Goal: Task Accomplishment & Management: Manage account settings

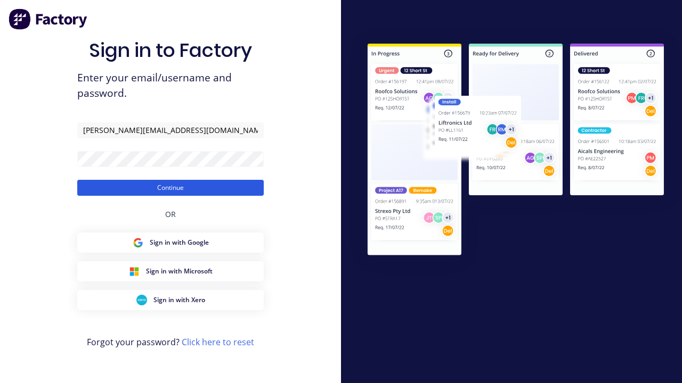
click at [170, 187] on button "Continue" at bounding box center [170, 188] width 186 height 16
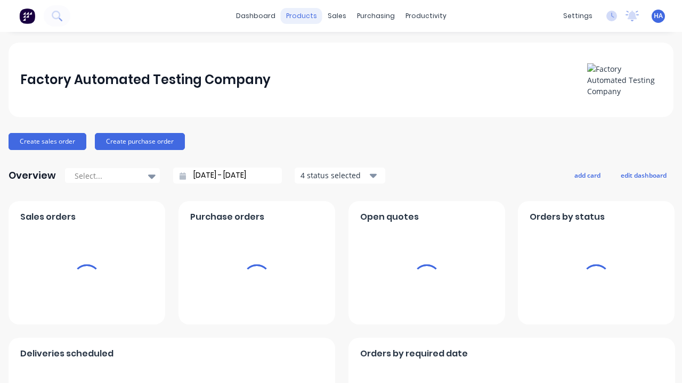
click at [303, 16] on div "products" at bounding box center [302, 16] width 42 height 16
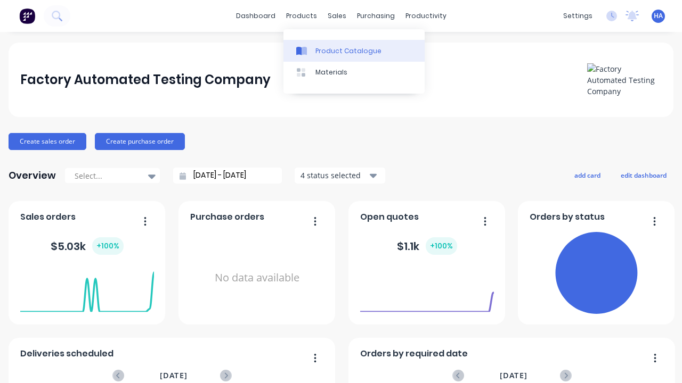
click at [354, 51] on div "Product Catalogue" at bounding box center [348, 51] width 66 height 10
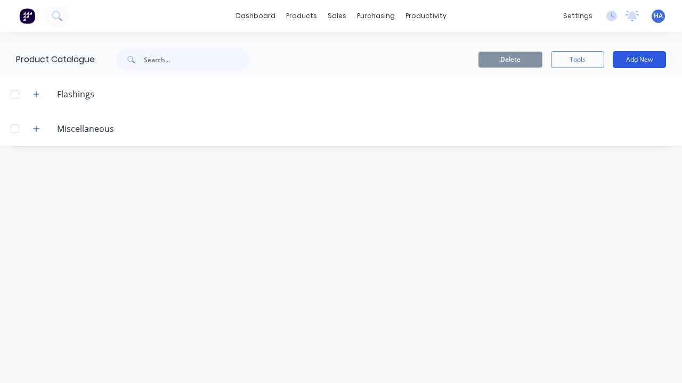
click at [639, 60] on button "Add New" at bounding box center [639, 59] width 53 height 17
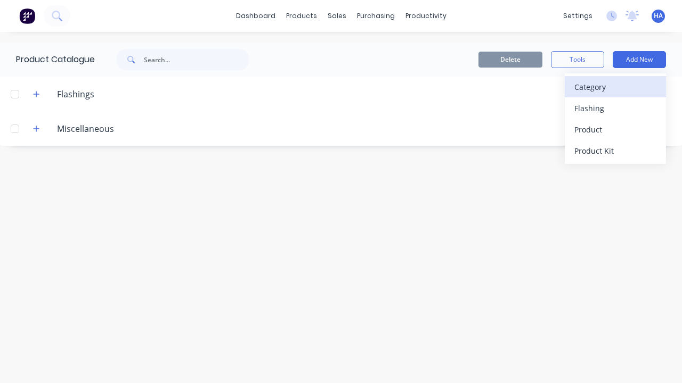
click at [615, 87] on div "Category" at bounding box center [615, 86] width 82 height 15
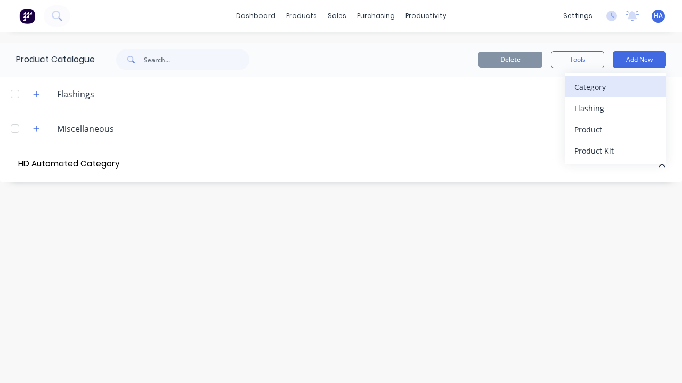
type input "HD Automated Category"
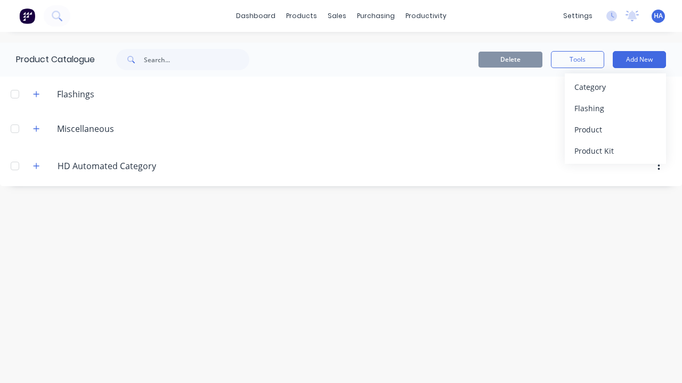
click at [15, 166] on div at bounding box center [14, 166] width 21 height 21
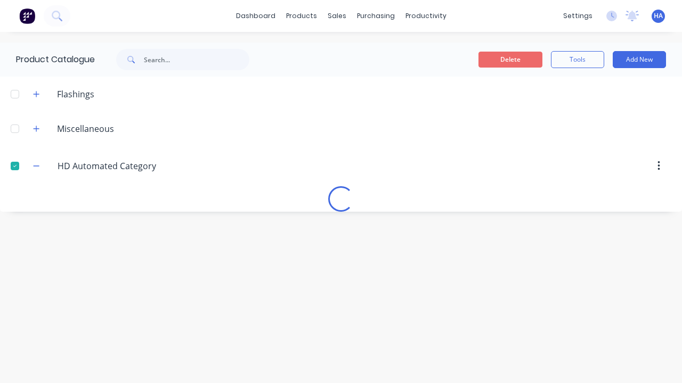
click at [510, 60] on button "Delete" at bounding box center [510, 60] width 64 height 16
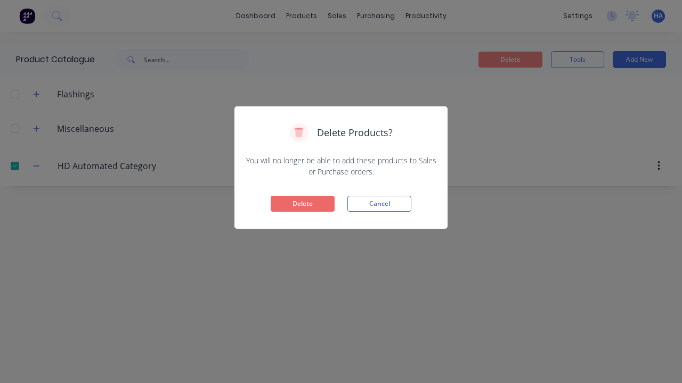
click at [303, 204] on button "Delete" at bounding box center [303, 204] width 64 height 16
